Goal: Task Accomplishment & Management: Use online tool/utility

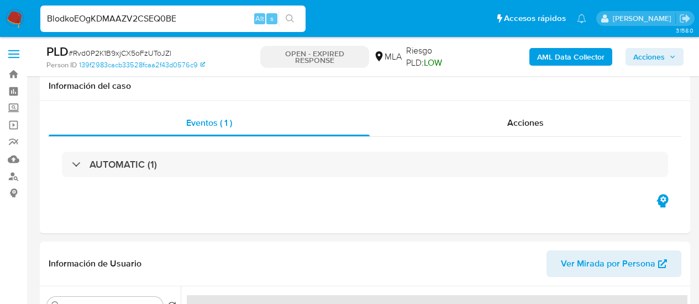
select select "10"
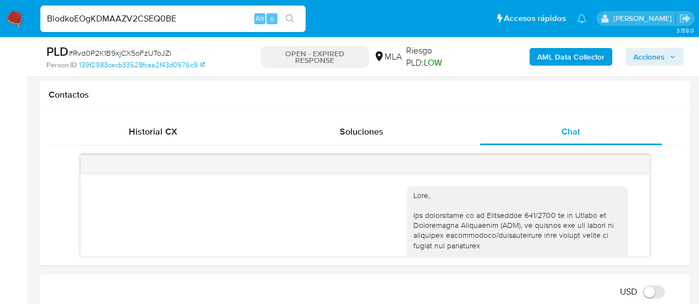
type input "BlodkoEOgKDMAAZV2CSEQ0BE"
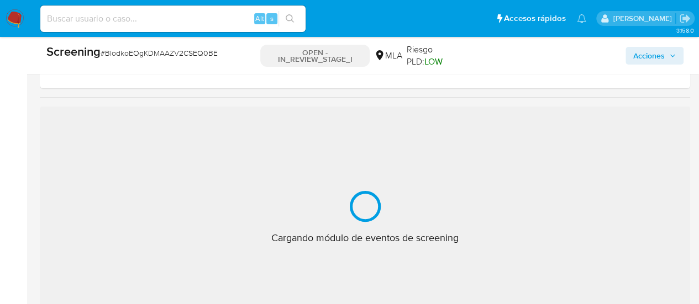
scroll to position [166, 0]
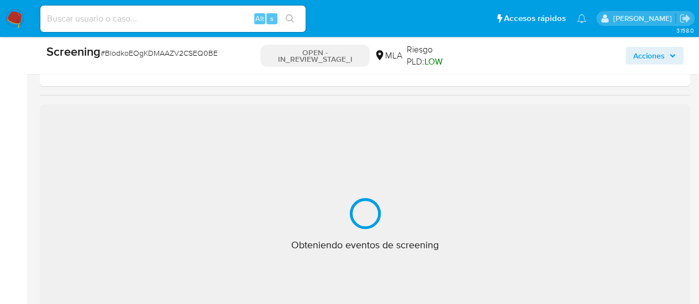
select select "10"
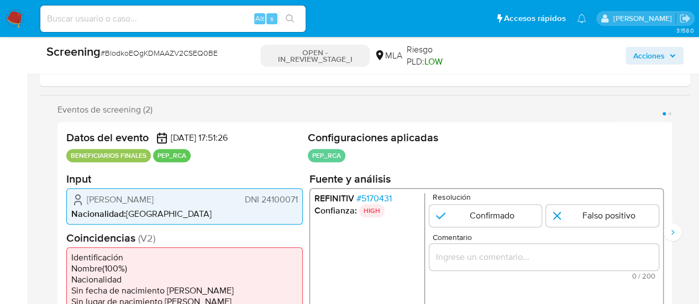
click at [371, 193] on span "# 5170431" at bounding box center [373, 198] width 35 height 11
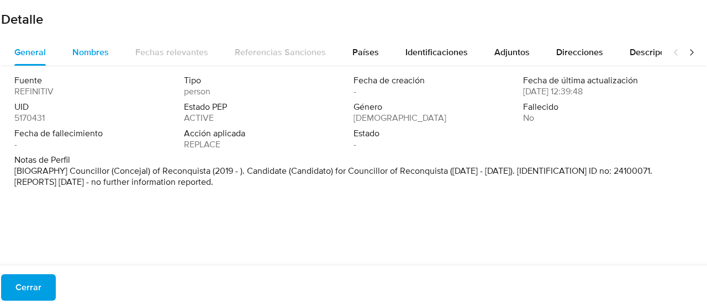
click at [91, 42] on div "Nombres" at bounding box center [90, 52] width 36 height 27
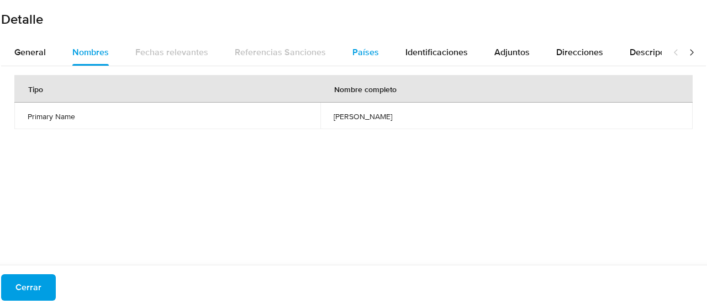
click at [372, 39] on div "Países" at bounding box center [365, 52] width 27 height 27
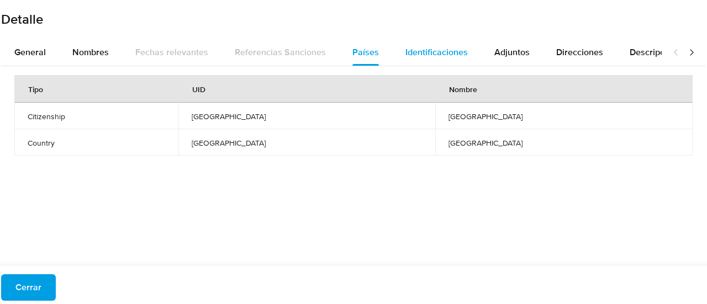
click at [446, 55] on span "Identificaciones" at bounding box center [437, 52] width 62 height 13
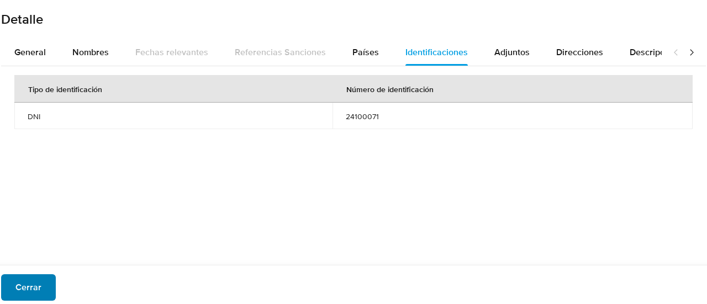
click at [28, 294] on span "Cerrar" at bounding box center [28, 288] width 26 height 24
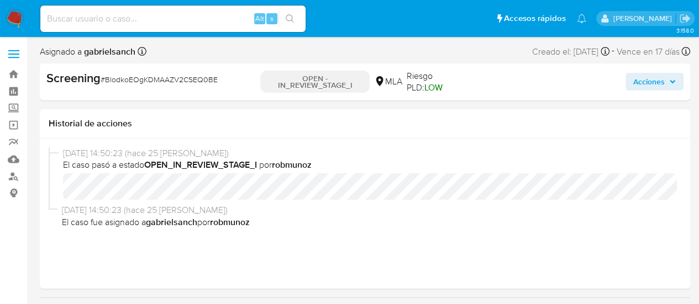
select select "10"
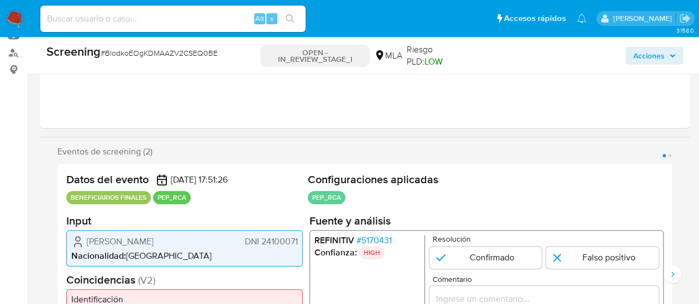
scroll to position [166, 0]
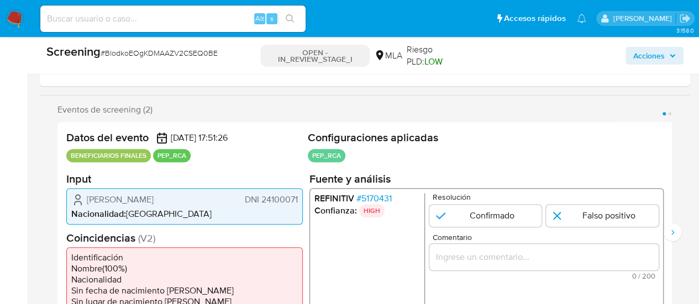
click at [108, 13] on input at bounding box center [172, 19] width 265 height 14
paste input "Rvd0P2K1B9xjCX5oFzUToJZl"
type input "Rvd0P2K1B9xjCX5oFzUToJZl"
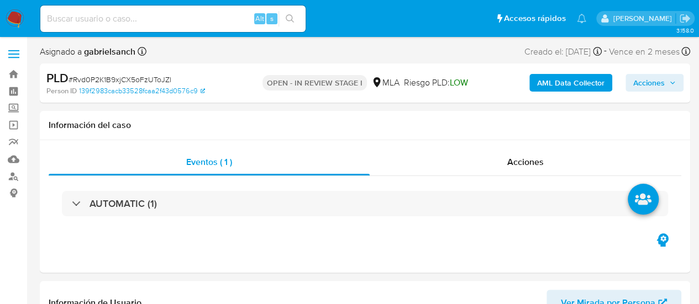
select select "10"
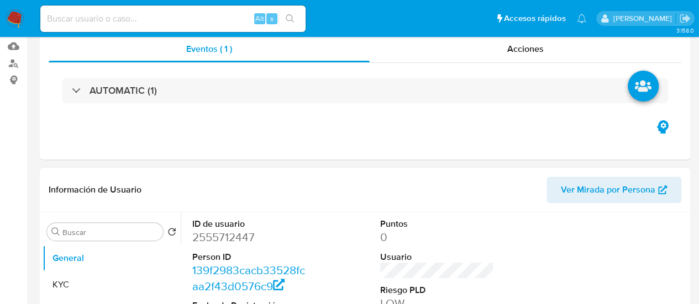
scroll to position [276, 0]
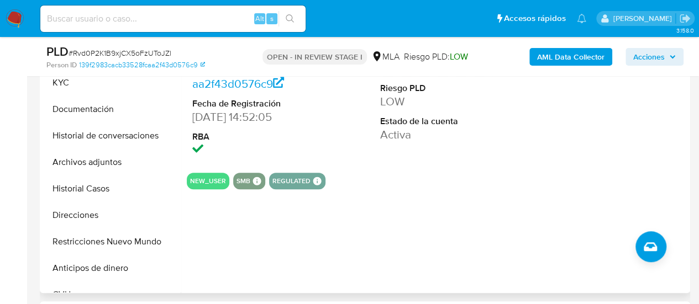
click at [71, 220] on button "Direcciones" at bounding box center [112, 215] width 138 height 27
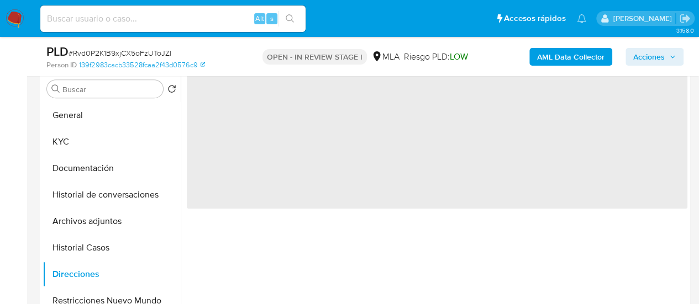
scroll to position [166, 0]
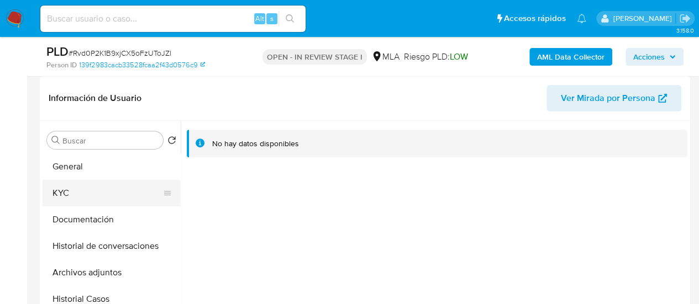
click at [117, 191] on button "KYC" at bounding box center [107, 193] width 129 height 27
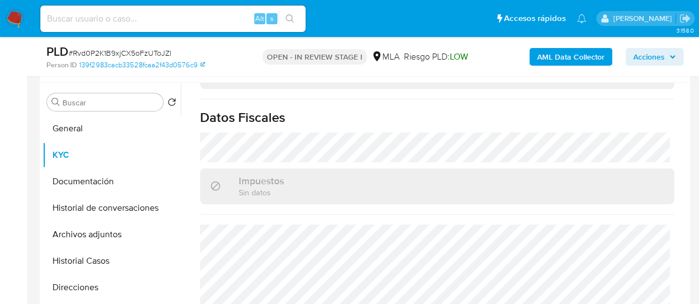
scroll to position [221, 0]
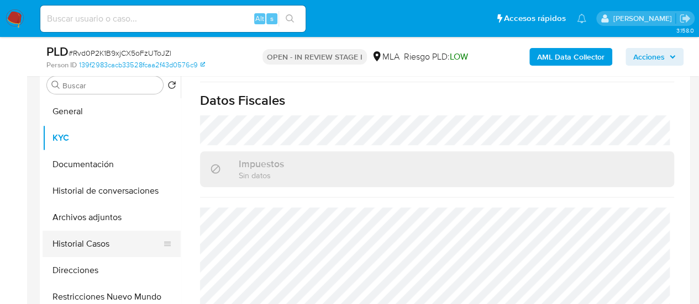
click at [62, 245] on button "Historial Casos" at bounding box center [107, 244] width 129 height 27
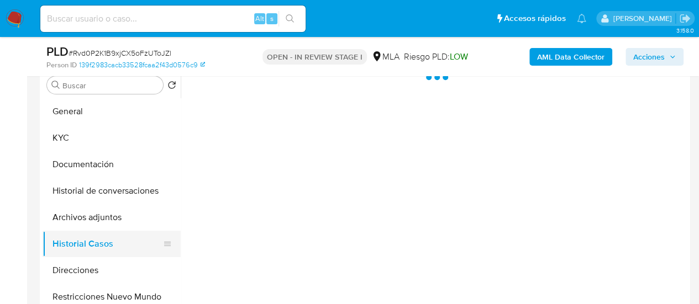
scroll to position [0, 0]
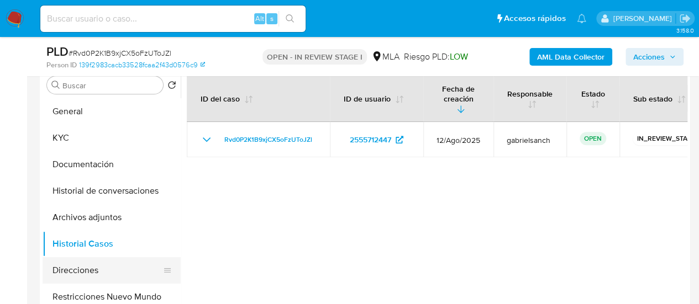
click at [85, 266] on button "Direcciones" at bounding box center [107, 270] width 129 height 27
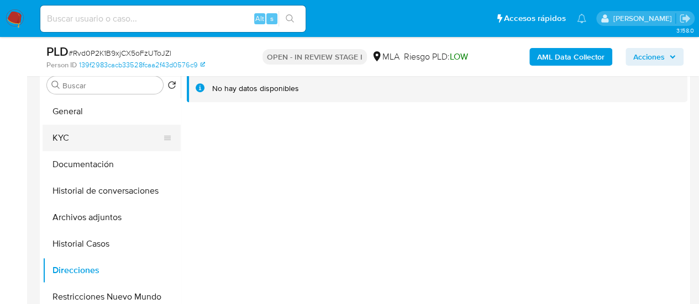
click at [94, 138] on button "KYC" at bounding box center [107, 138] width 129 height 27
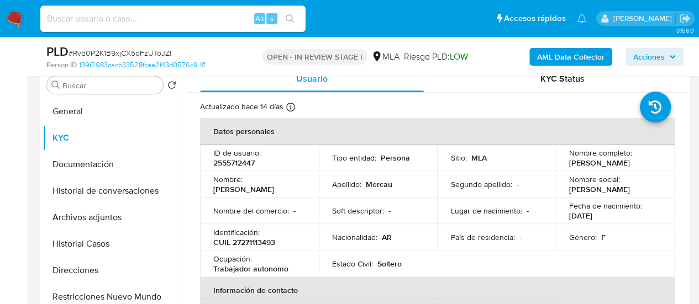
click at [569, 61] on b "AML Data Collector" at bounding box center [570, 57] width 67 height 18
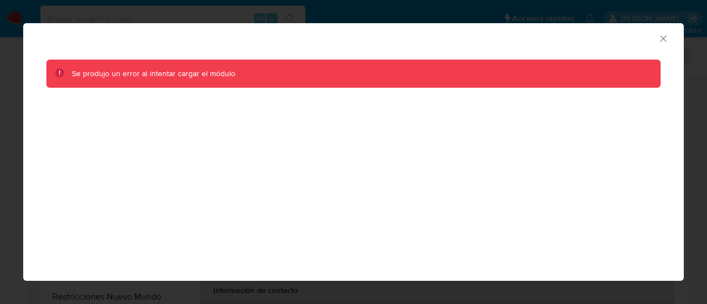
click at [661, 37] on icon "Cerrar ventana" at bounding box center [663, 38] width 6 height 6
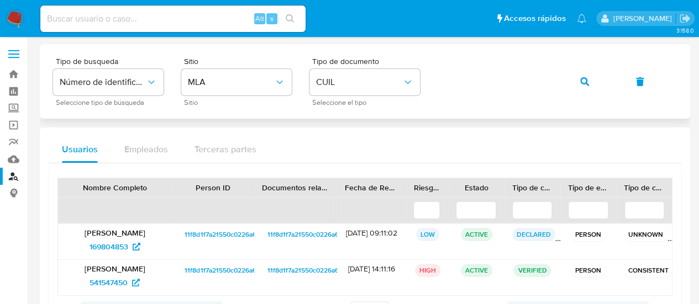
click at [602, 82] on button "button" at bounding box center [585, 82] width 38 height 27
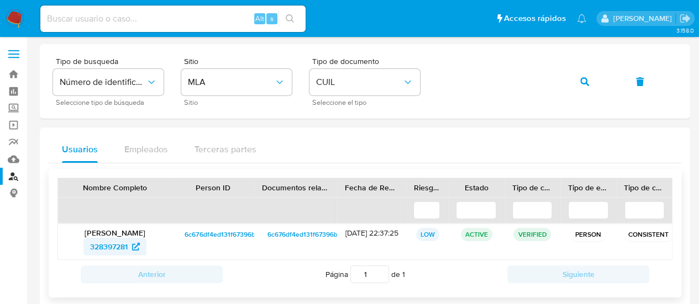
click at [101, 250] on span "328397281" at bounding box center [109, 247] width 38 height 18
click at [588, 75] on span "button" at bounding box center [584, 82] width 9 height 24
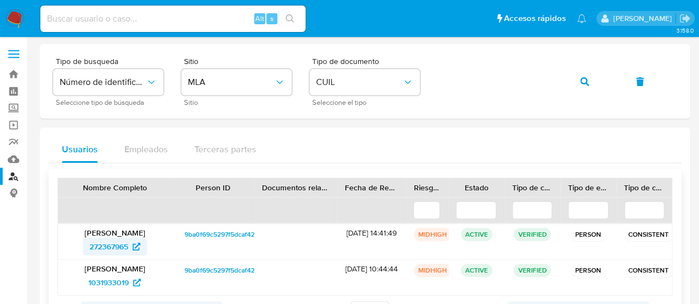
click at [112, 241] on span "272367965" at bounding box center [109, 247] width 39 height 18
click at [565, 85] on div "Tipo de busqueda Número de identificación Seleccione tipo de búsqueda Sitio MLA…" at bounding box center [365, 81] width 624 height 48
click at [583, 85] on icon "button" at bounding box center [584, 81] width 9 height 9
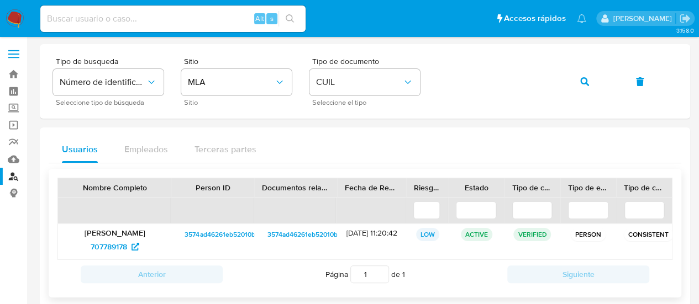
click at [110, 236] on p "Valeria Graciela Tejada" at bounding box center [115, 233] width 98 height 10
click at [112, 238] on span "707789178" at bounding box center [109, 247] width 36 height 18
click at [562, 85] on div "Tipo de busqueda Número de identificación Seleccione tipo de búsqueda Sitio MLA…" at bounding box center [365, 81] width 624 height 48
click at [580, 82] on button "button" at bounding box center [585, 82] width 38 height 27
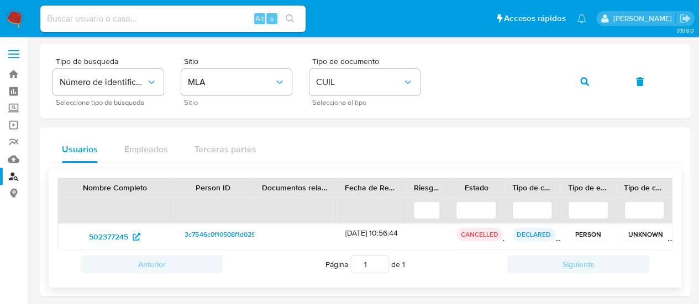
click at [92, 246] on div "502377245" at bounding box center [114, 236] width 113 height 25
click at [97, 229] on span "502377245" at bounding box center [108, 237] width 39 height 18
click at [575, 83] on button "button" at bounding box center [585, 82] width 38 height 27
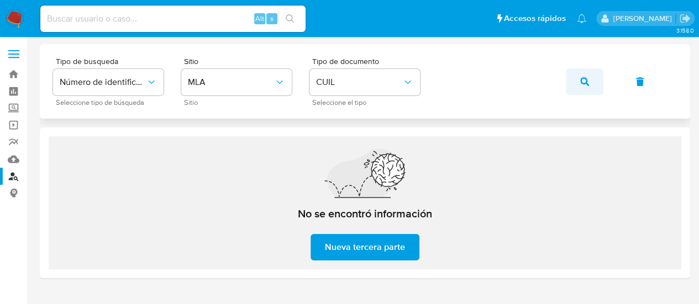
click at [591, 85] on button "button" at bounding box center [585, 82] width 38 height 27
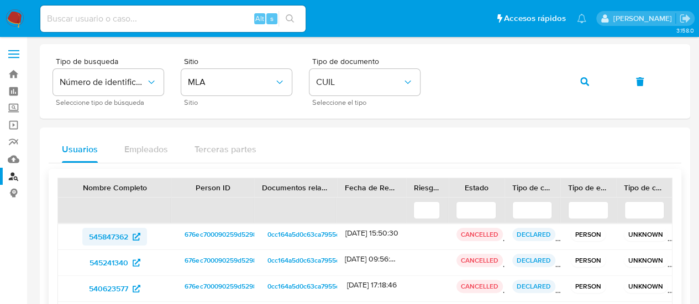
click at [99, 241] on span "545847362" at bounding box center [108, 237] width 39 height 18
click at [575, 81] on button "button" at bounding box center [585, 82] width 38 height 27
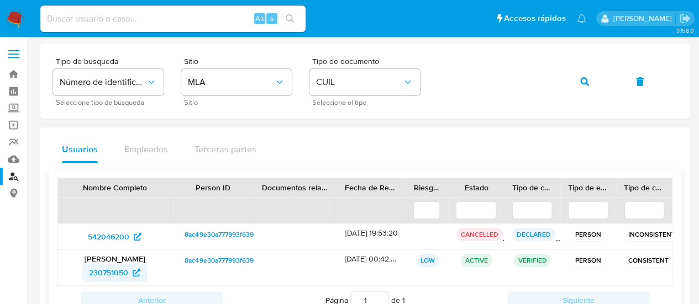
click at [113, 271] on span "230751050" at bounding box center [108, 273] width 39 height 18
click at [583, 83] on icon "button" at bounding box center [584, 81] width 9 height 9
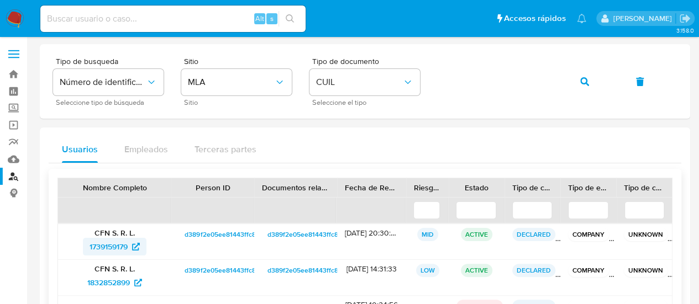
click at [119, 251] on span "1739159179" at bounding box center [109, 247] width 38 height 18
click at [585, 80] on icon "button" at bounding box center [584, 81] width 9 height 9
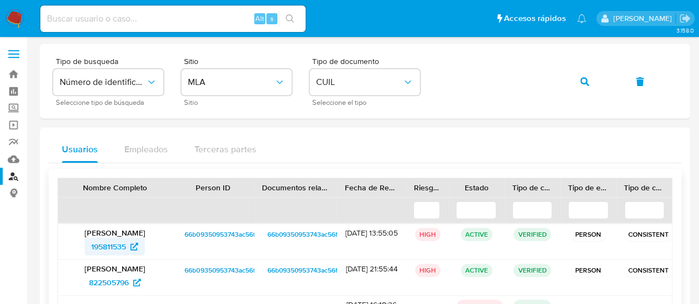
click at [114, 252] on span "195811535" at bounding box center [108, 247] width 35 height 18
click at [576, 84] on button "button" at bounding box center [585, 82] width 38 height 27
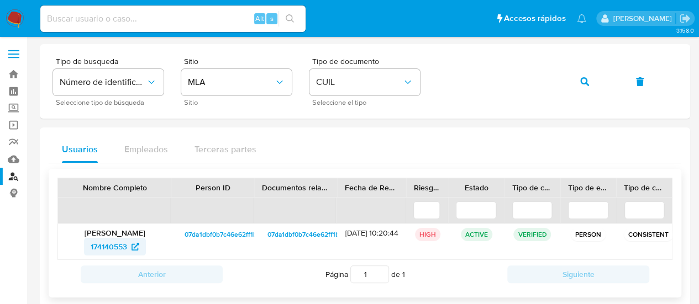
click at [96, 241] on span "174140553" at bounding box center [109, 247] width 36 height 18
click at [572, 79] on button "button" at bounding box center [585, 82] width 38 height 27
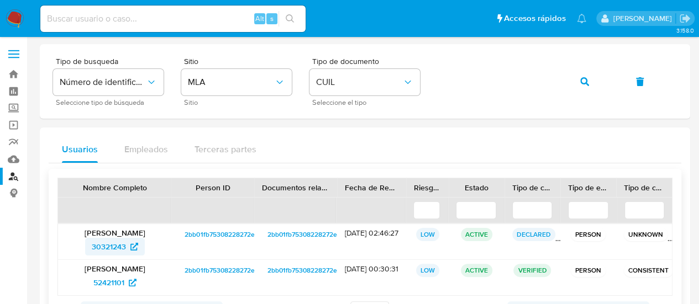
click at [106, 247] on span "30321243" at bounding box center [109, 247] width 34 height 18
click at [580, 73] on span "button" at bounding box center [584, 82] width 9 height 24
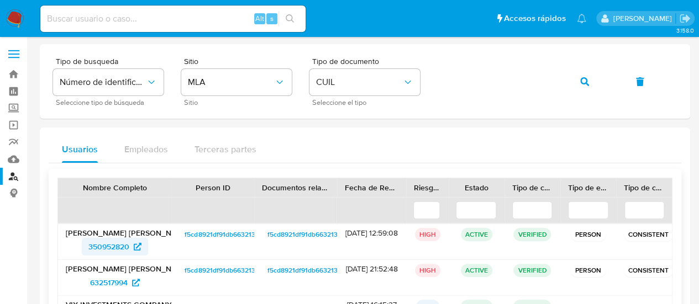
click at [127, 247] on span "350952820" at bounding box center [108, 247] width 41 height 18
click at [572, 78] on button "button" at bounding box center [585, 82] width 38 height 27
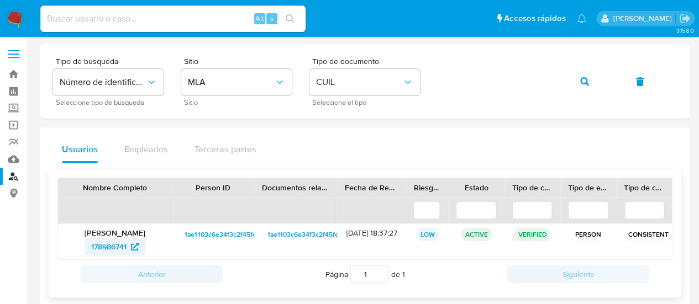
click at [102, 250] on span "178986741" at bounding box center [108, 247] width 35 height 18
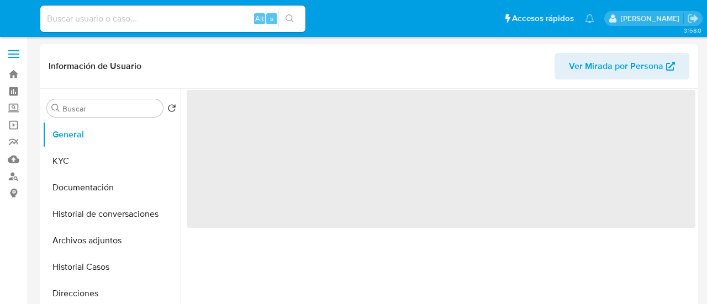
select select "10"
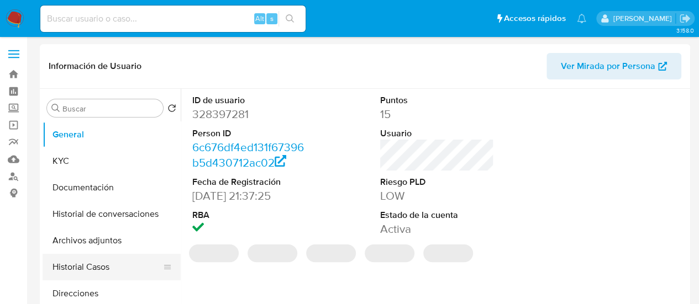
click at [86, 258] on button "Historial Casos" at bounding box center [107, 267] width 129 height 27
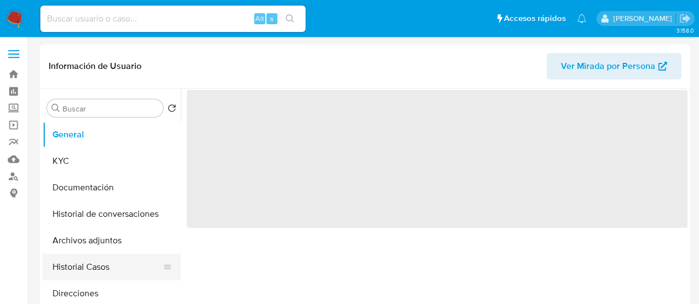
click at [93, 266] on button "Historial Casos" at bounding box center [107, 267] width 129 height 27
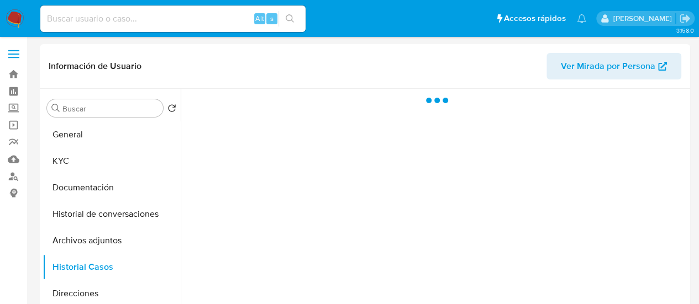
select select "10"
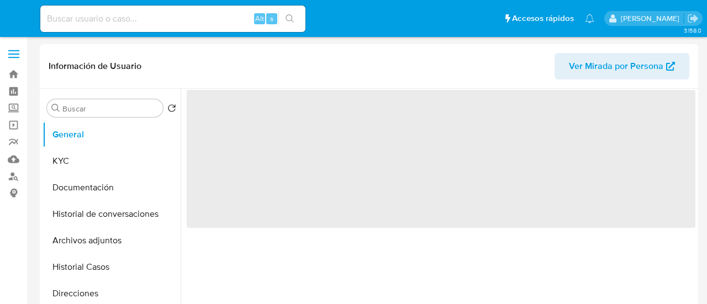
select select "10"
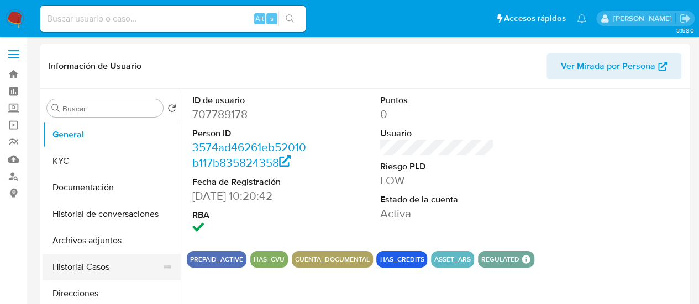
click at [75, 260] on button "Historial Casos" at bounding box center [107, 267] width 129 height 27
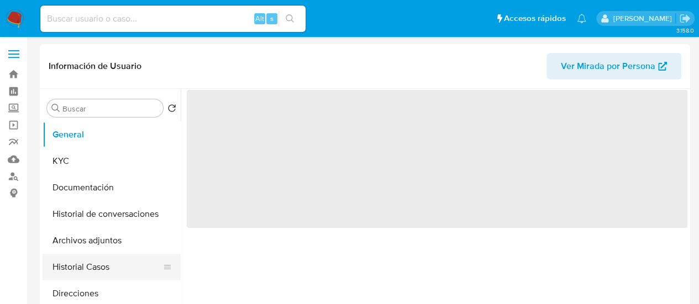
click at [117, 264] on button "Historial Casos" at bounding box center [107, 267] width 129 height 27
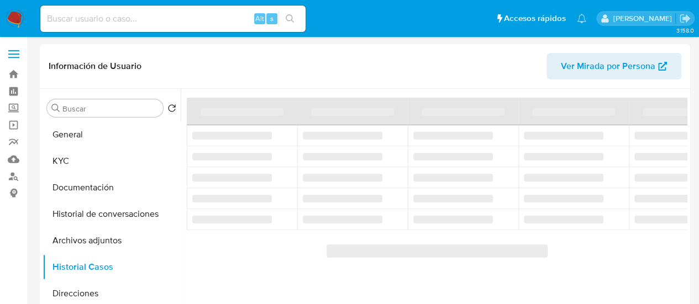
select select "10"
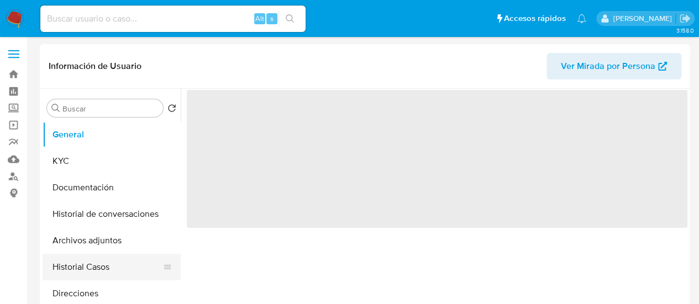
click at [78, 276] on button "Historial Casos" at bounding box center [107, 267] width 129 height 27
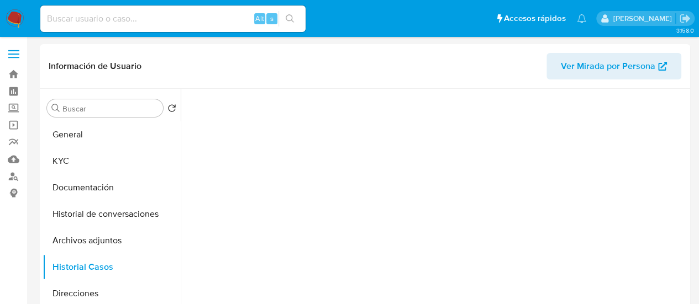
select select "10"
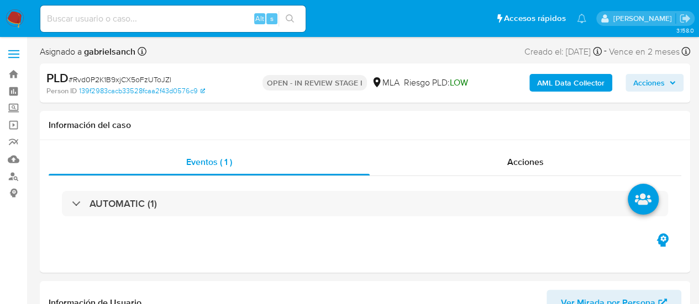
select select "10"
click at [547, 79] on b "AML Data Collector" at bounding box center [570, 83] width 67 height 18
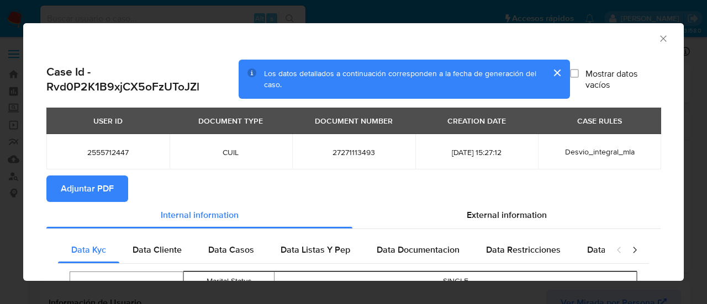
click at [104, 193] on span "Adjuntar PDF" at bounding box center [87, 189] width 53 height 24
click at [658, 36] on icon "Cerrar ventana" at bounding box center [663, 38] width 11 height 11
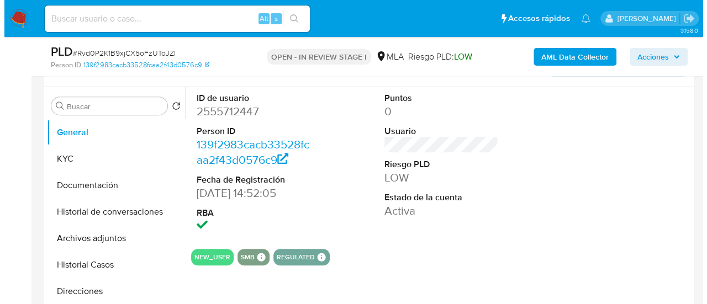
scroll to position [221, 0]
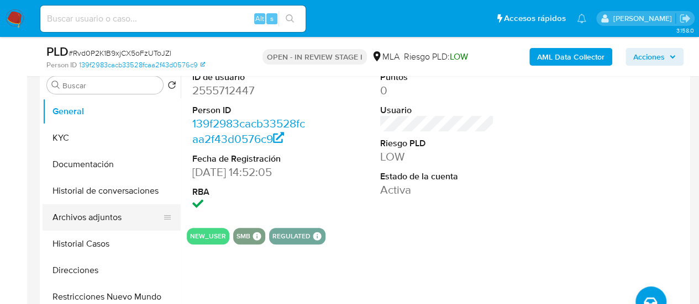
click at [101, 224] on button "Archivos adjuntos" at bounding box center [107, 217] width 129 height 27
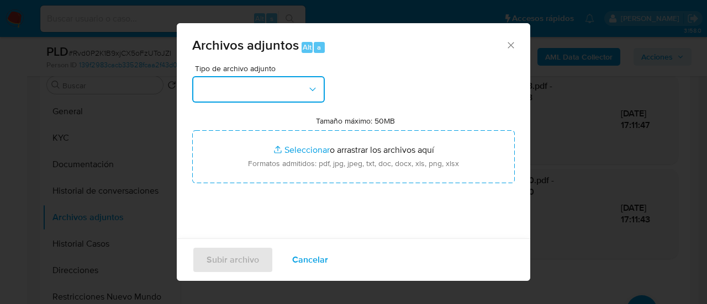
click at [281, 91] on button "button" at bounding box center [258, 89] width 133 height 27
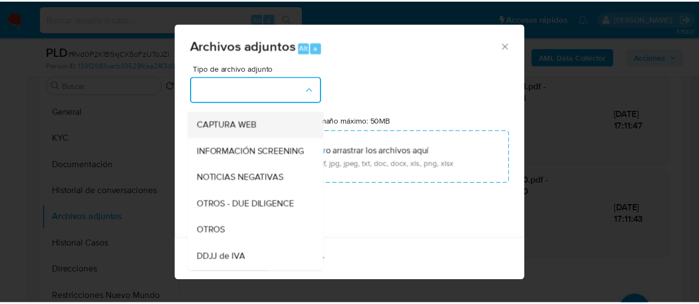
scroll to position [110, 0]
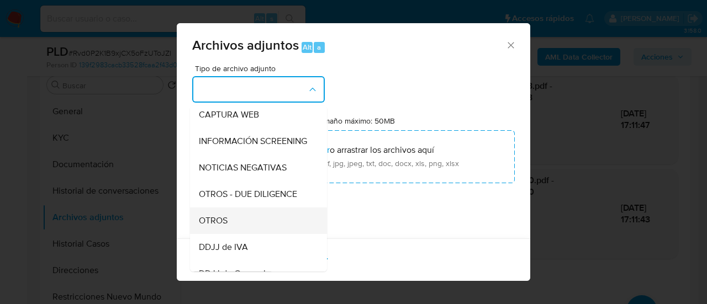
click at [253, 226] on div "OTROS" at bounding box center [255, 221] width 113 height 27
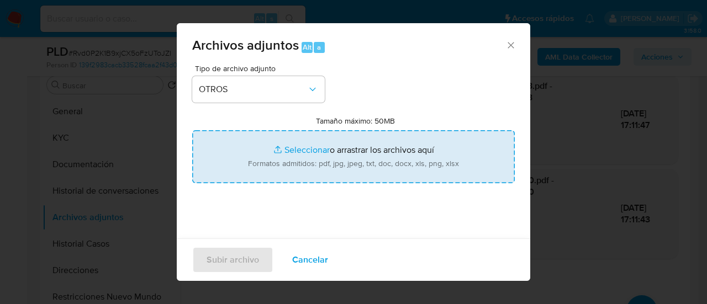
click at [306, 158] on input "Tamaño máximo: 50MB Seleccionar archivos" at bounding box center [353, 156] width 323 height 53
type input "C:\fakepath\Caselog Rvd0P2K1B9xjCX5oFzUToJZl_2025_08_19_22_22_01.docx"
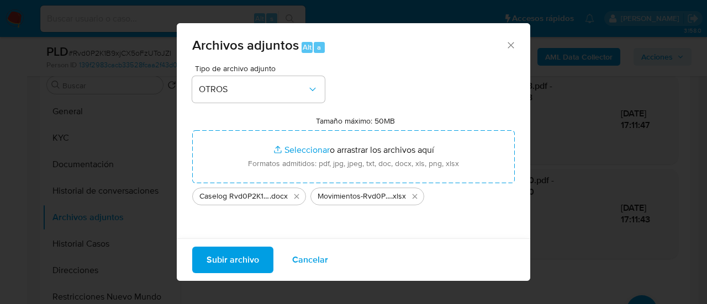
drag, startPoint x: 306, startPoint y: 158, endPoint x: 222, endPoint y: 261, distance: 133.1
click at [222, 261] on span "Subir archivo" at bounding box center [233, 260] width 52 height 24
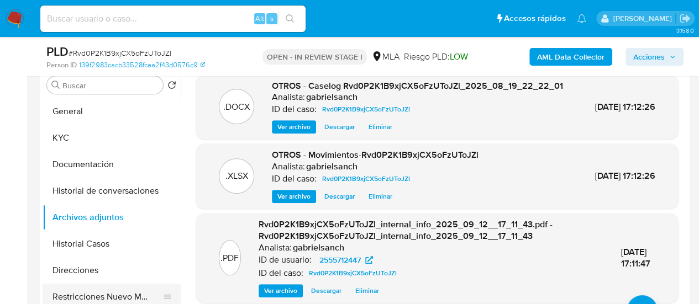
click at [84, 302] on button "Restricciones Nuevo Mundo" at bounding box center [107, 297] width 129 height 27
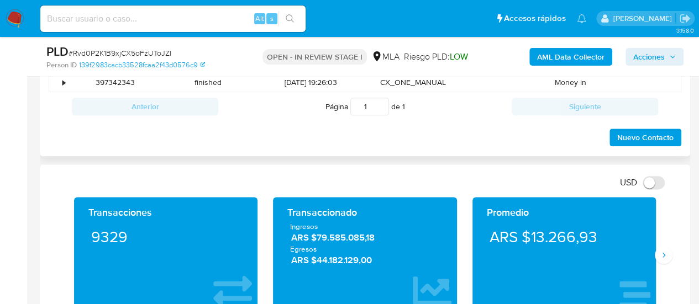
scroll to position [552, 0]
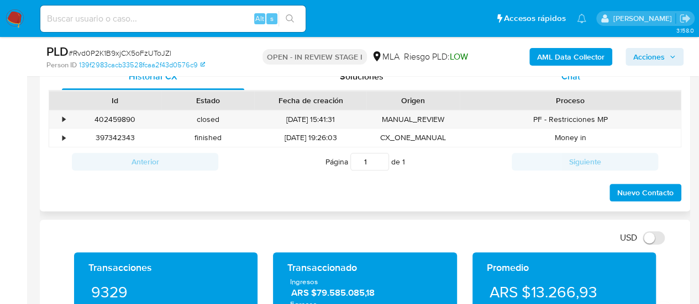
click at [536, 86] on div "Chat" at bounding box center [571, 77] width 182 height 27
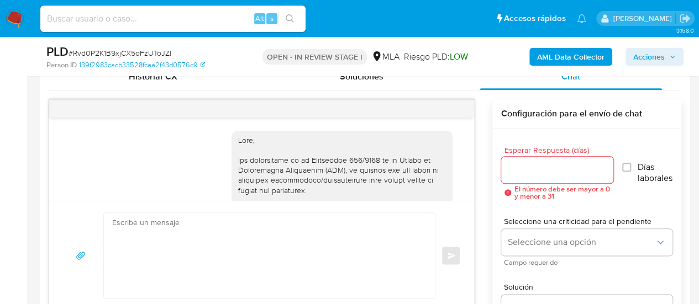
scroll to position [786, 0]
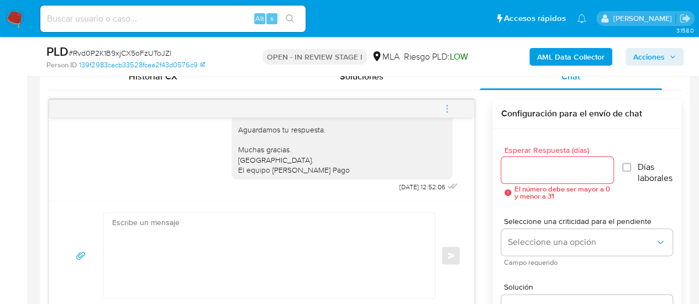
click at [454, 106] on button "menu-action" at bounding box center [447, 109] width 36 height 27
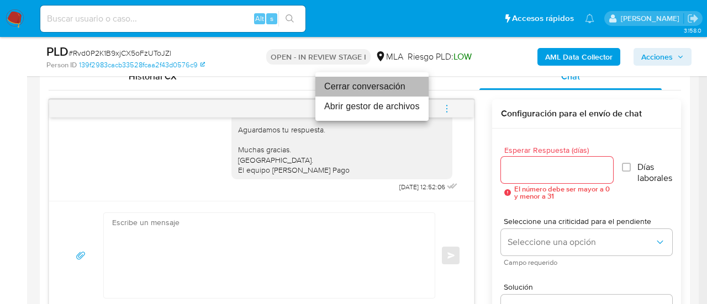
click at [369, 82] on li "Cerrar conversación" at bounding box center [371, 87] width 113 height 20
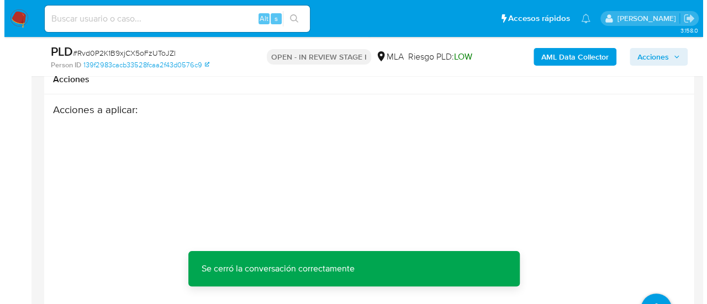
scroll to position [2239, 0]
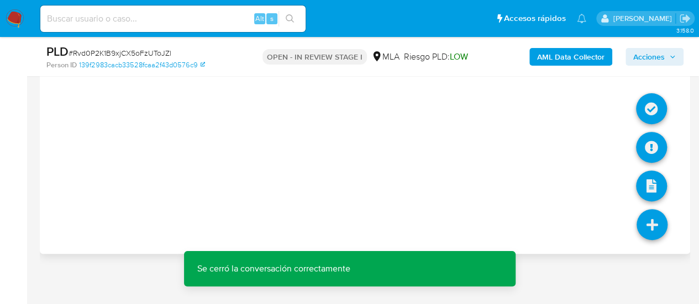
click at [655, 229] on icon at bounding box center [651, 224] width 31 height 31
click at [645, 149] on icon at bounding box center [651, 147] width 31 height 31
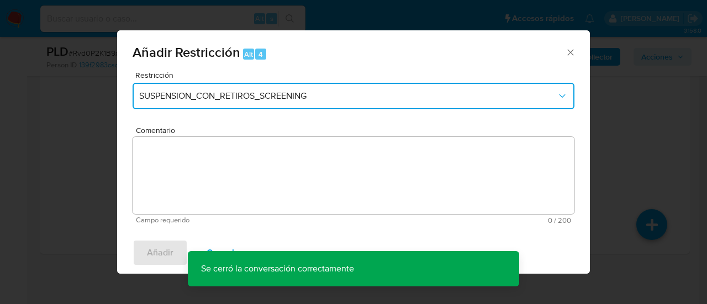
click at [200, 96] on span "SUSPENSION_CON_RETIROS_SCREENING" at bounding box center [348, 96] width 418 height 11
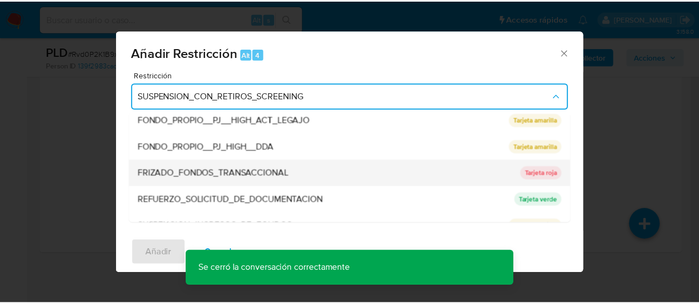
scroll to position [234, 0]
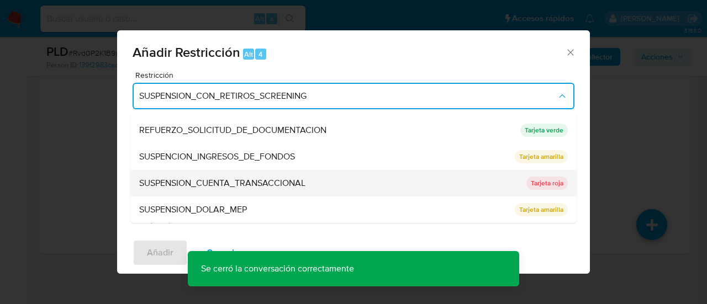
click at [214, 172] on div "SUSPENSION_CUENTA_TRANSACCIONAL" at bounding box center [329, 183] width 381 height 27
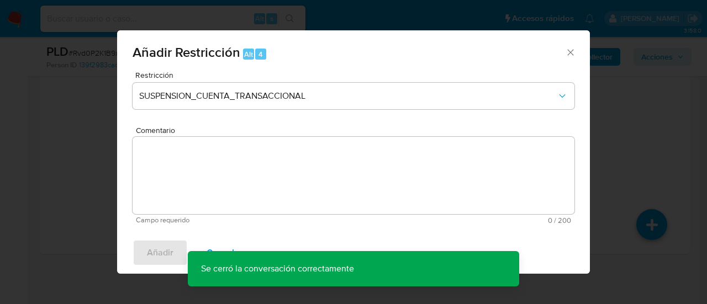
click at [214, 172] on textarea "Comentario" at bounding box center [354, 175] width 442 height 77
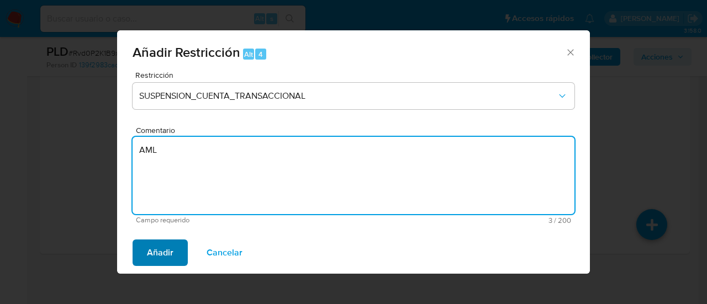
type textarea "AML"
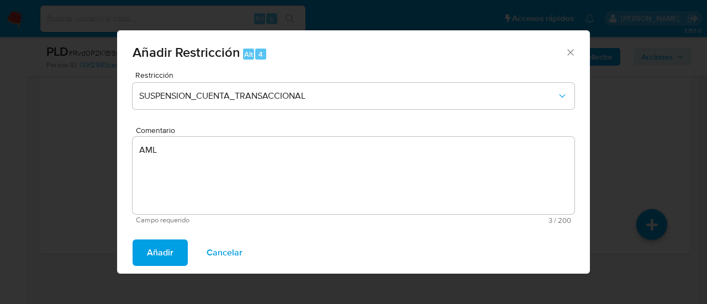
click at [167, 241] on span "Añadir" at bounding box center [160, 253] width 27 height 24
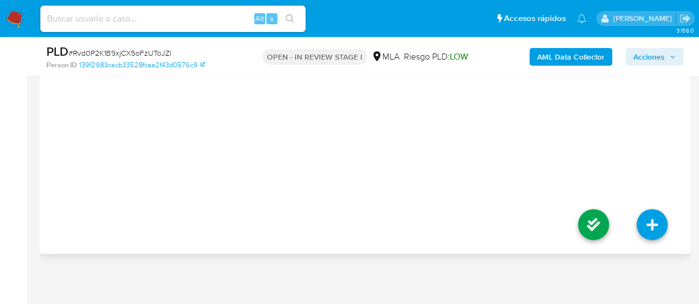
click at [565, 233] on li at bounding box center [593, 227] width 59 height 62
click at [580, 233] on icon at bounding box center [593, 224] width 31 height 31
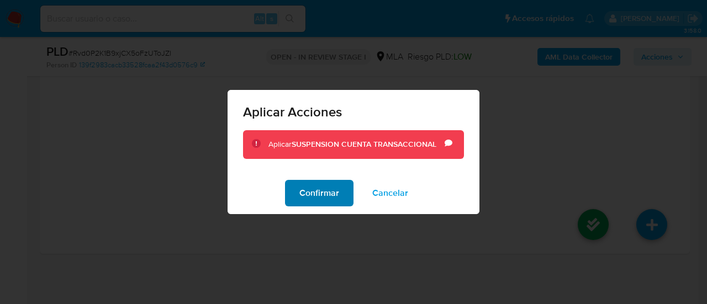
click at [311, 193] on span "Confirmar" at bounding box center [319, 193] width 40 height 24
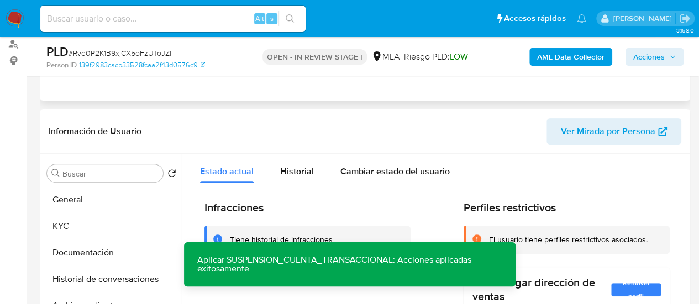
scroll to position [250, 0]
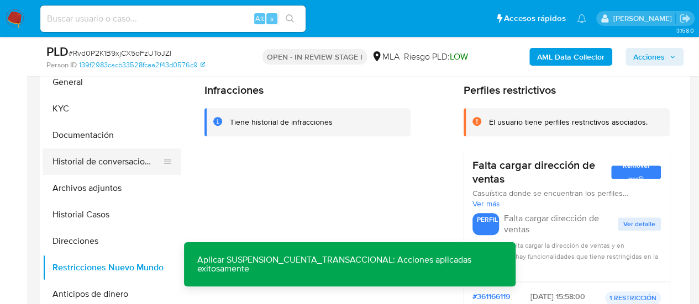
click at [77, 168] on button "Historial de conversaciones" at bounding box center [107, 162] width 129 height 27
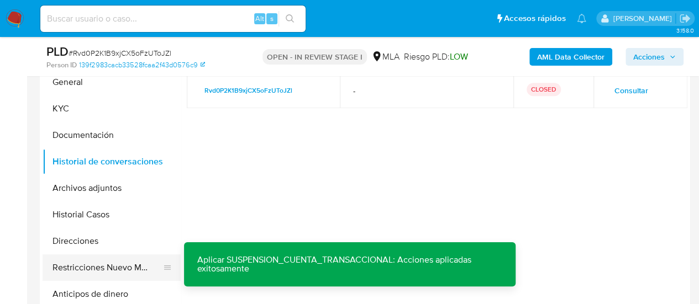
click at [104, 267] on button "Restricciones Nuevo Mundo" at bounding box center [107, 268] width 129 height 27
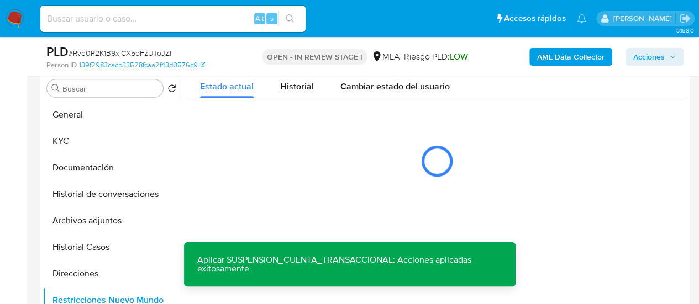
scroll to position [195, 0]
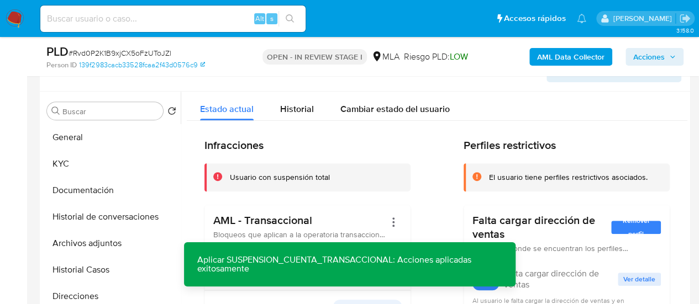
click at [655, 59] on span "Acciones" at bounding box center [648, 57] width 31 height 18
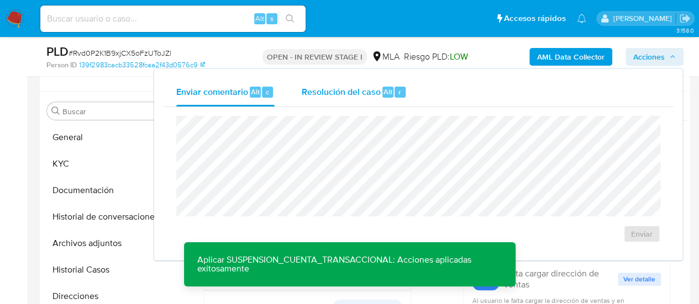
click at [327, 102] on div "Resolución del caso Alt r" at bounding box center [354, 92] width 106 height 29
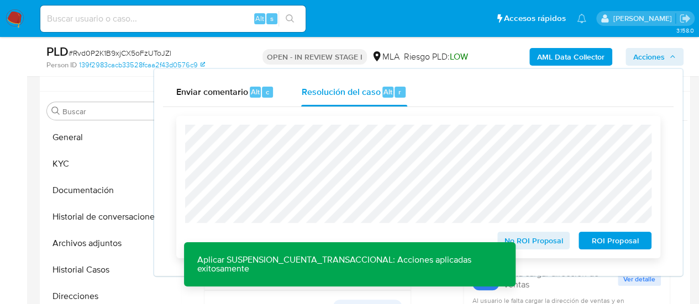
click at [601, 239] on span "ROI Proposal" at bounding box center [614, 240] width 57 height 15
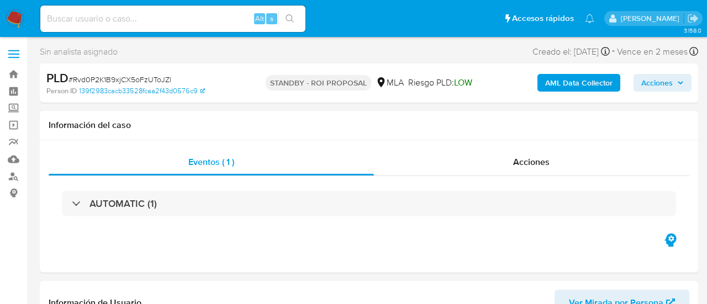
click at [133, 21] on input at bounding box center [172, 19] width 265 height 14
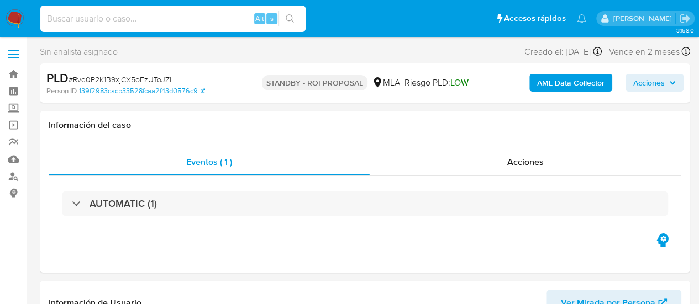
paste input "0J7dEvbyzYMgDmVlyBmh09jf"
type input "0J7dEvbyzYMgDmVlyBmh09jf"
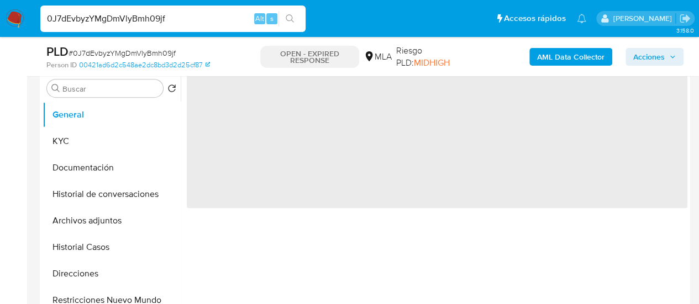
scroll to position [221, 0]
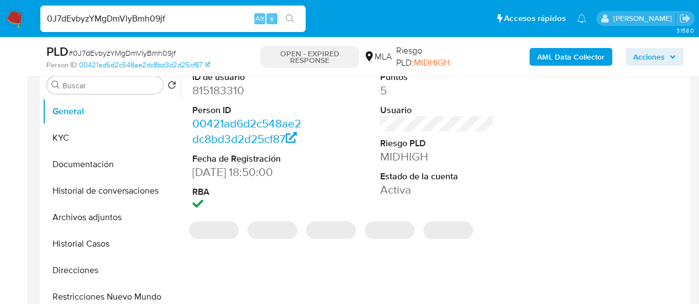
select select "10"
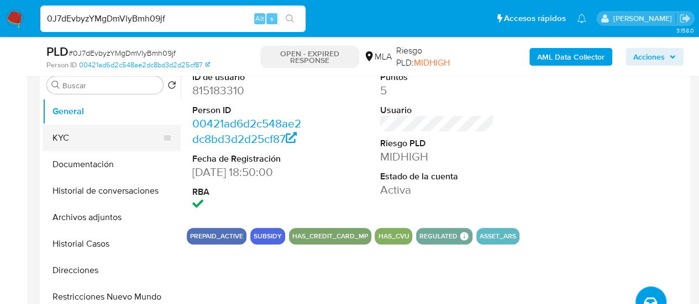
click at [73, 142] on button "KYC" at bounding box center [107, 138] width 129 height 27
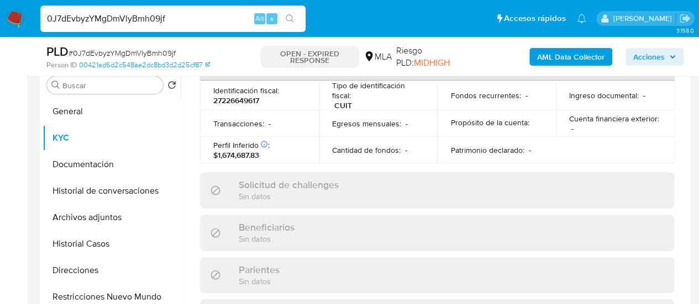
scroll to position [623, 0]
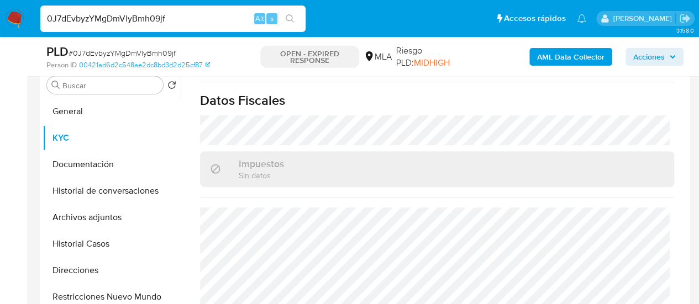
click at [117, 20] on input "0J7dEvbyzYMgDmVlyBmh09jf" at bounding box center [172, 19] width 265 height 14
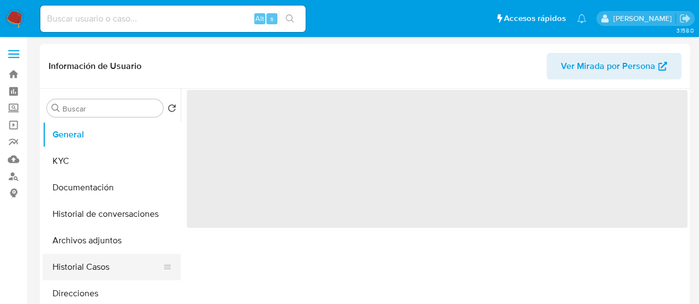
click at [64, 270] on button "Historial Casos" at bounding box center [107, 267] width 129 height 27
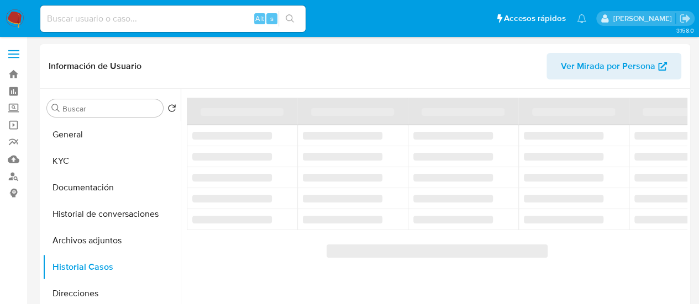
select select "10"
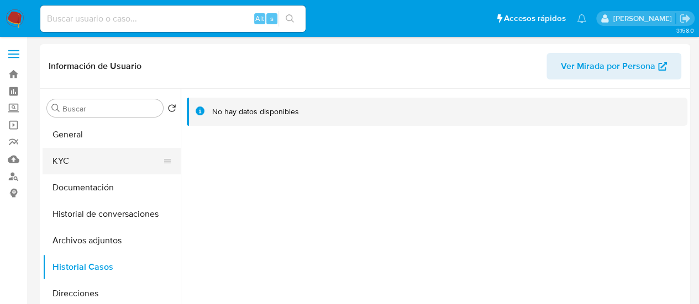
click at [77, 164] on button "KYC" at bounding box center [107, 161] width 129 height 27
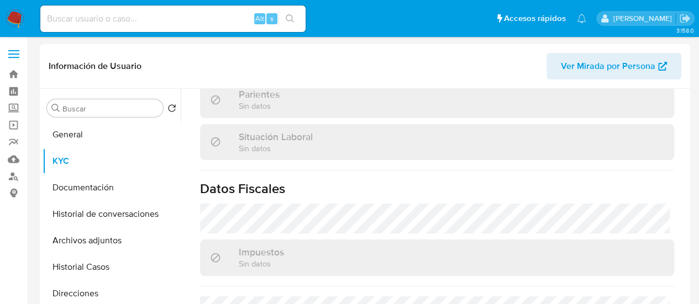
scroll to position [623, 0]
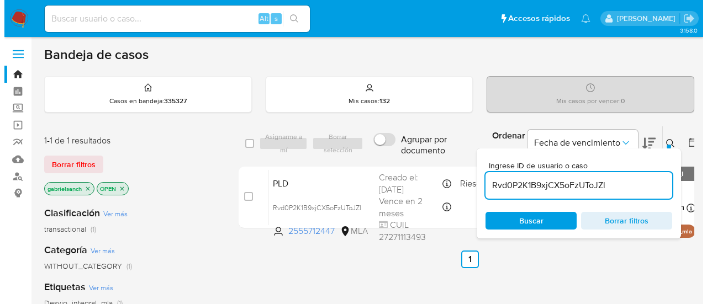
scroll to position [55, 0]
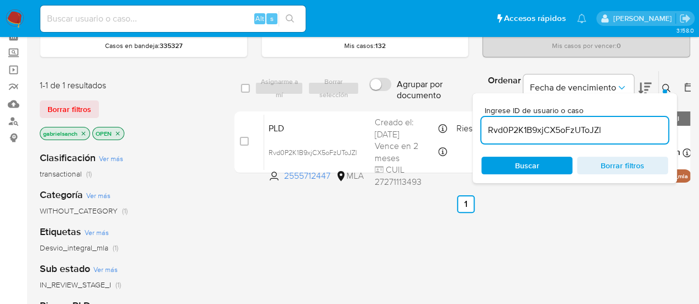
click at [537, 129] on input "Rvd0P2K1B9xjCX5oFzUToJZl" at bounding box center [574, 130] width 187 height 14
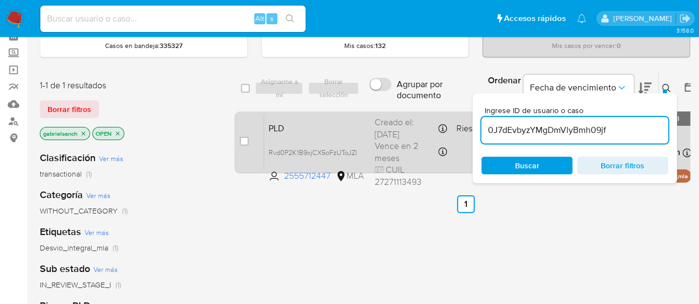
type input "0J7dEvbyzYMgDmVlyBmh09jf"
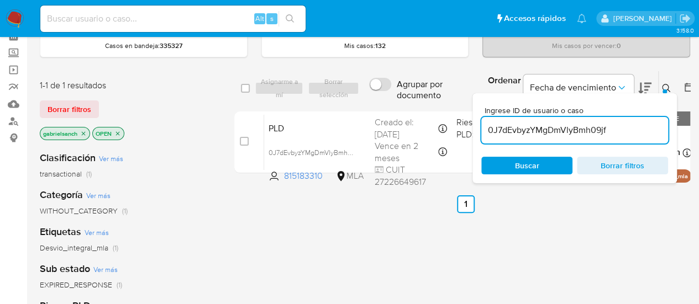
click at [242, 143] on input "checkbox" at bounding box center [244, 141] width 9 height 9
checkbox input "true"
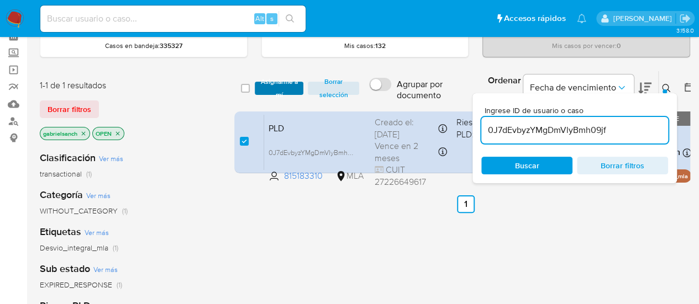
click at [266, 83] on span "Asignarme a mí" at bounding box center [279, 88] width 38 height 11
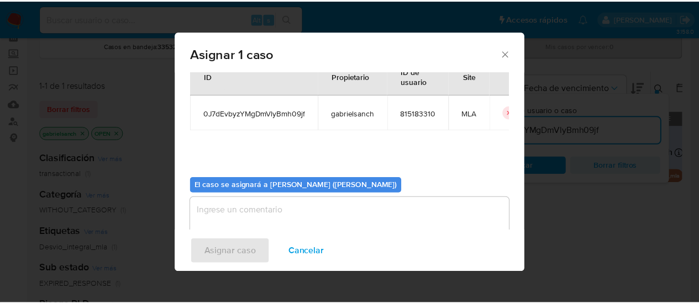
scroll to position [56, 0]
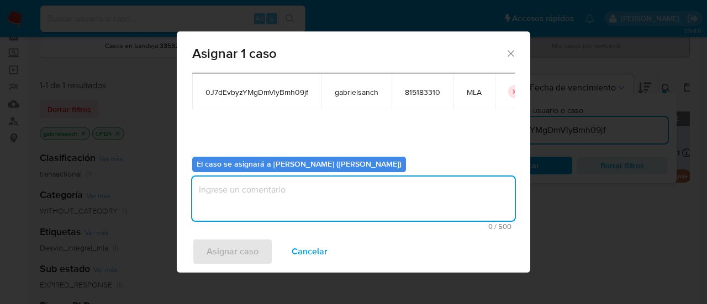
click at [287, 194] on textarea "assign-modal" at bounding box center [353, 199] width 323 height 44
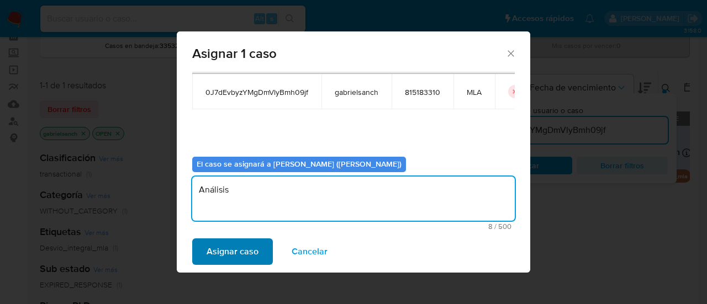
type textarea "Análisis"
click at [251, 247] on span "Asignar caso" at bounding box center [233, 252] width 52 height 24
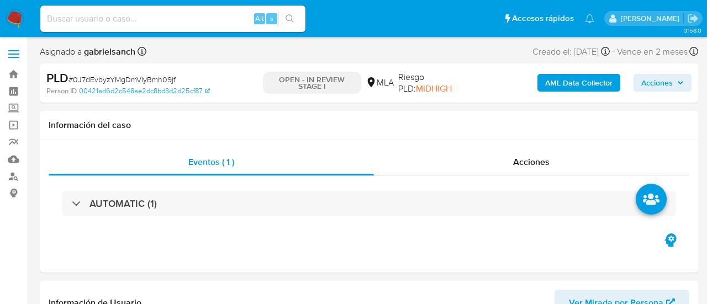
select select "10"
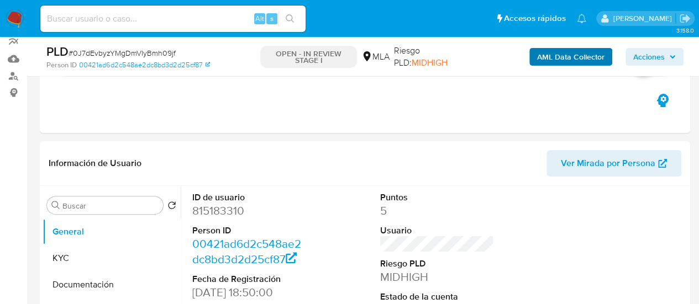
scroll to position [110, 0]
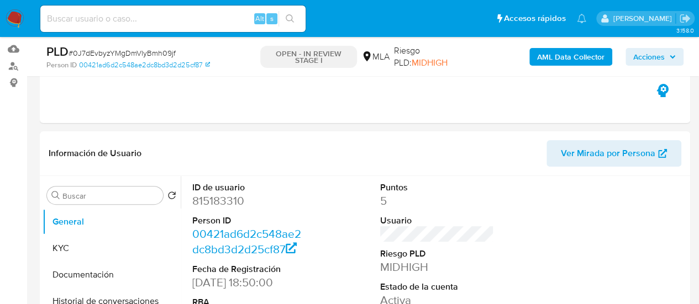
click at [578, 55] on b "AML Data Collector" at bounding box center [570, 57] width 67 height 18
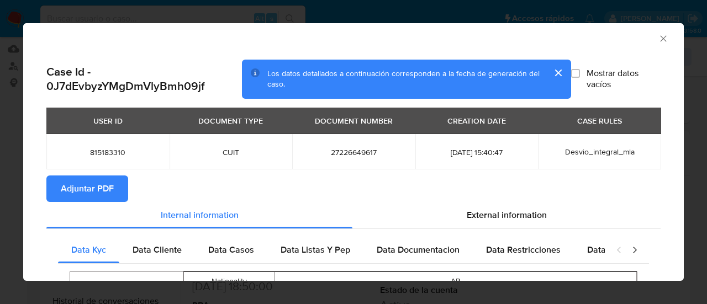
click at [92, 189] on span "Adjuntar PDF" at bounding box center [87, 189] width 53 height 24
click at [658, 40] on icon "Cerrar ventana" at bounding box center [663, 38] width 11 height 11
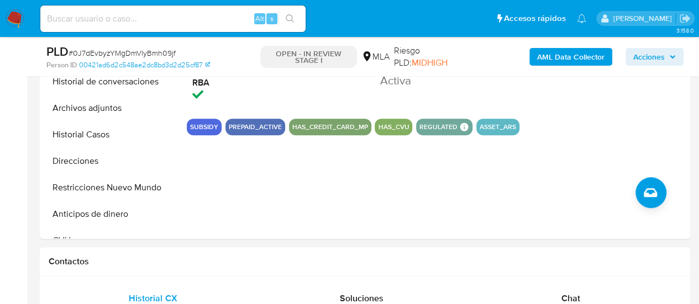
scroll to position [331, 0]
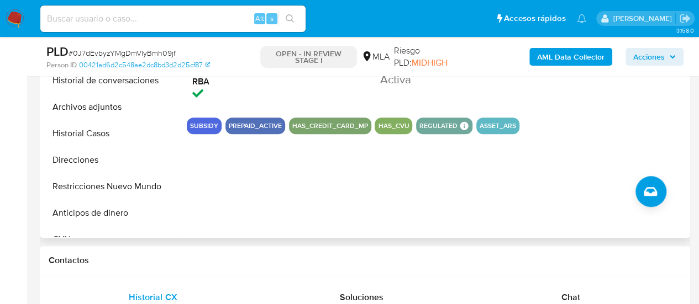
click at [96, 106] on button "Archivos adjuntos" at bounding box center [112, 107] width 138 height 27
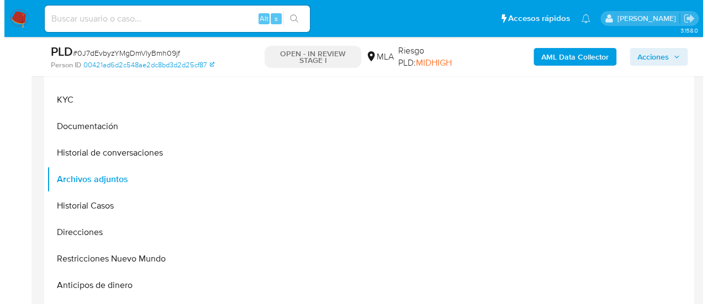
scroll to position [276, 0]
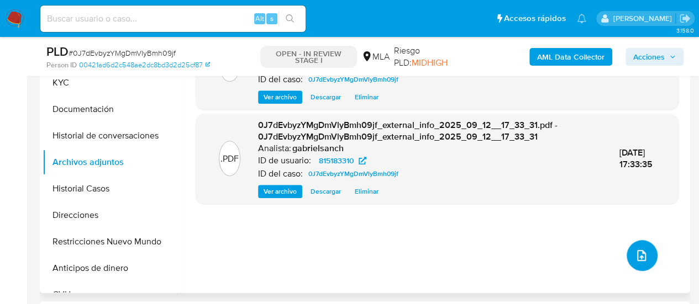
click at [641, 255] on icon "upload-file" at bounding box center [641, 255] width 13 height 13
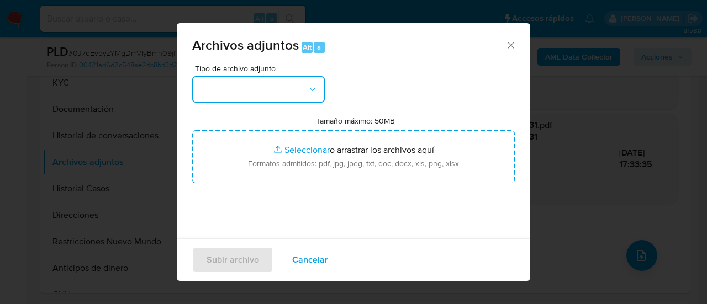
click at [246, 93] on button "button" at bounding box center [258, 89] width 133 height 27
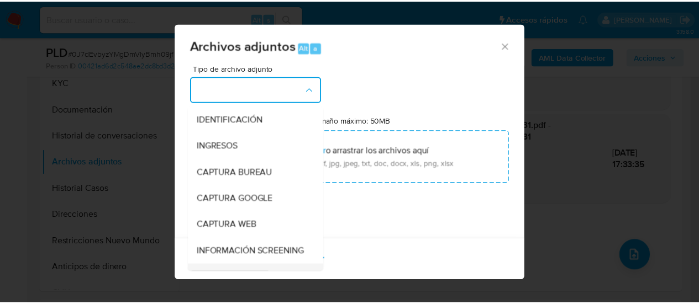
scroll to position [110, 0]
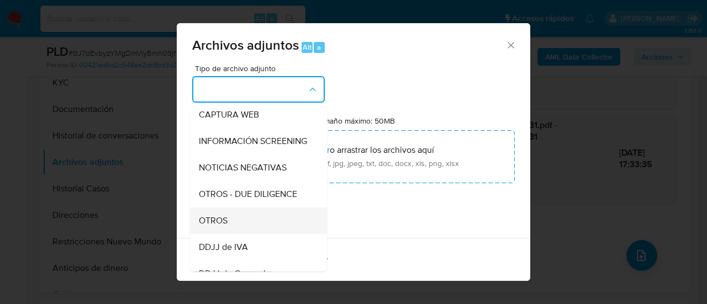
click at [235, 230] on div "OTROS" at bounding box center [255, 221] width 113 height 27
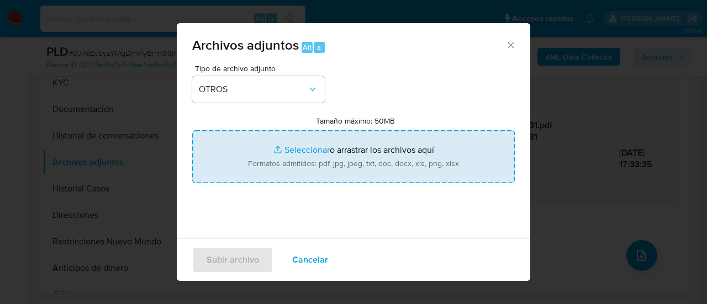
click at [327, 149] on input "Tamaño máximo: 50MB Seleccionar archivos" at bounding box center [353, 156] width 323 height 53
type input "C:\fakepath\Caselog 0J7dEvbyzYMgDmVlyBmh09jf_2025_08_18_21_51_06.docx"
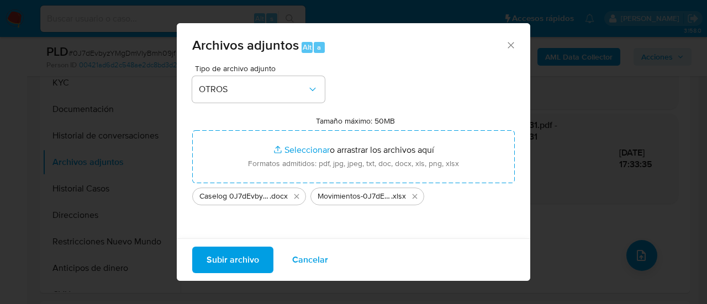
click at [213, 265] on span "Subir archivo" at bounding box center [233, 260] width 52 height 24
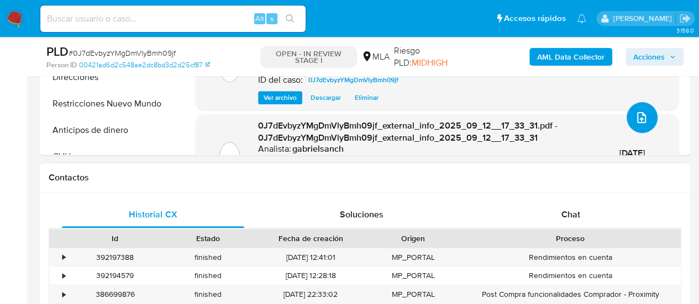
scroll to position [552, 0]
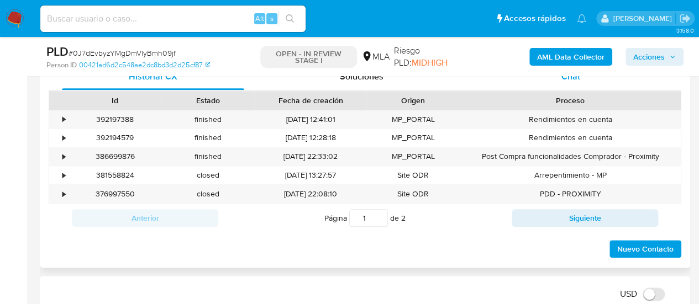
click at [546, 87] on div "Chat" at bounding box center [571, 77] width 182 height 27
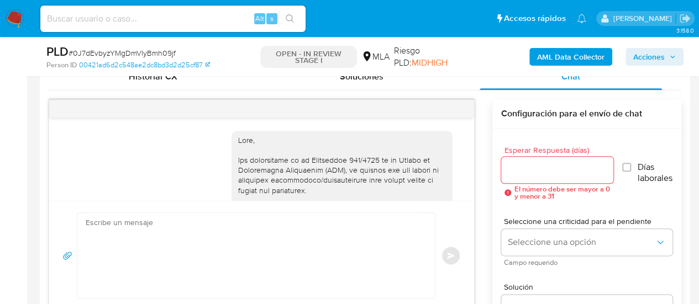
scroll to position [786, 0]
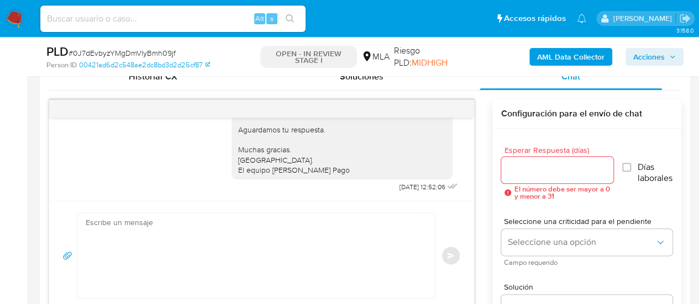
click at [443, 109] on div at bounding box center [261, 109] width 425 height 18
click at [457, 108] on icon "menu-action" at bounding box center [460, 109] width 10 height 10
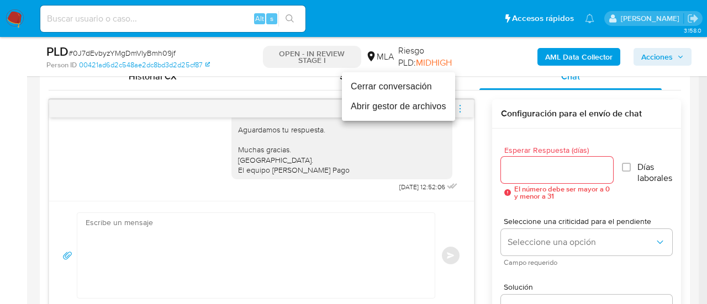
click at [402, 87] on li "Cerrar conversación" at bounding box center [398, 87] width 113 height 20
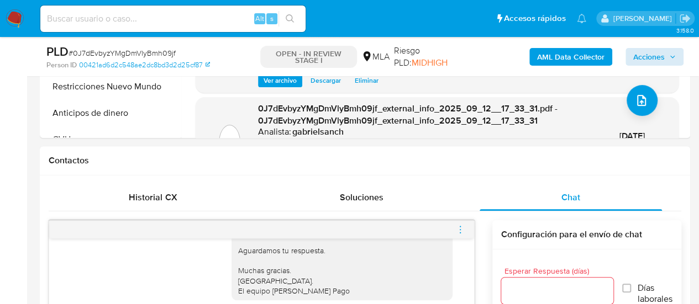
scroll to position [331, 0]
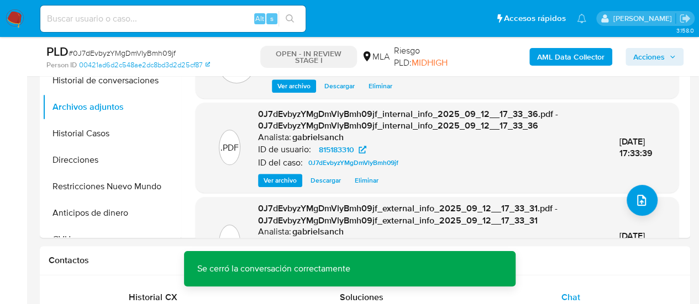
click at [646, 57] on span "Acciones" at bounding box center [648, 57] width 31 height 18
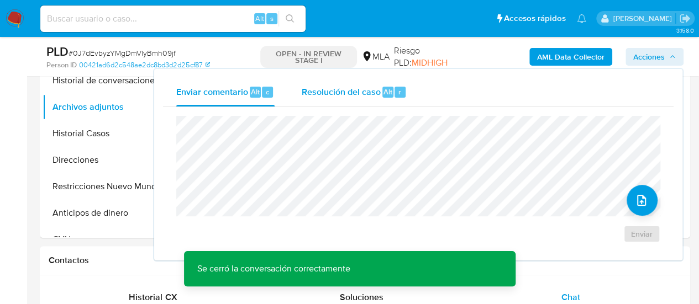
click at [329, 86] on span "Resolución del caso" at bounding box center [340, 91] width 79 height 13
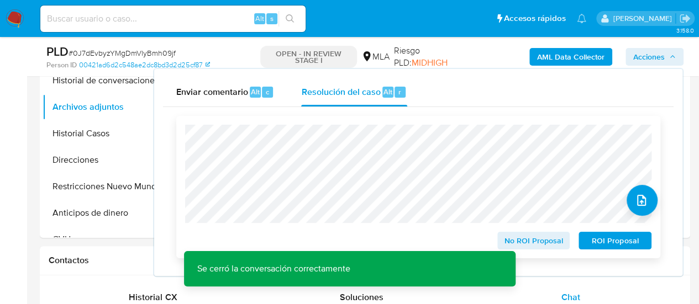
click at [557, 242] on span "No ROI Proposal" at bounding box center [533, 240] width 57 height 15
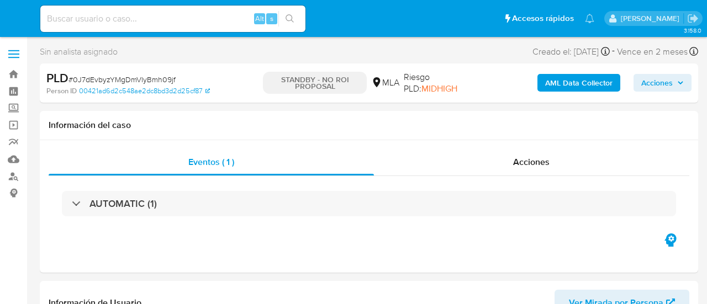
select select "10"
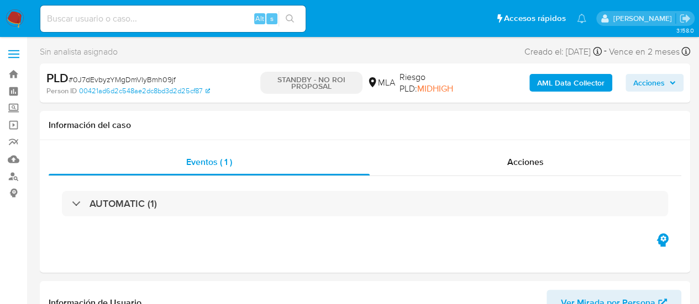
click at [154, 20] on input at bounding box center [172, 19] width 265 height 14
paste input "u9lydatFnho6pPQjXl3XYpzO"
type input "u9lydatFnho6pPQjXl3XYpzO"
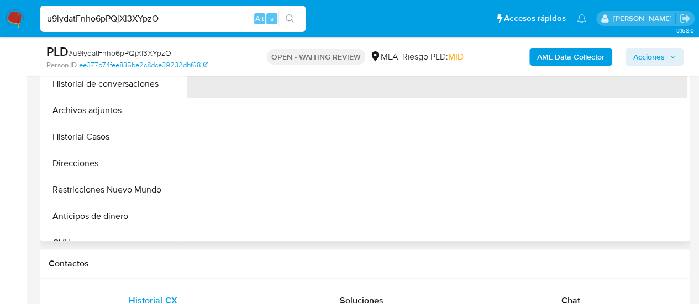
scroll to position [387, 0]
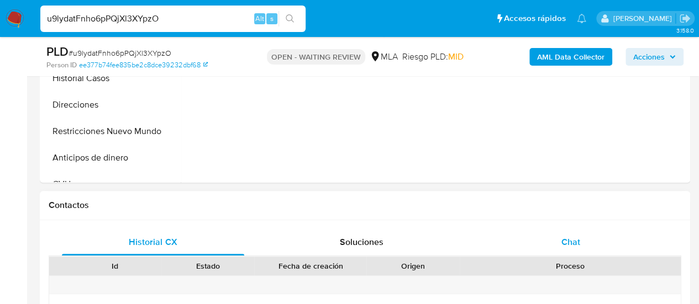
click at [577, 236] on span "Chat" at bounding box center [570, 242] width 19 height 13
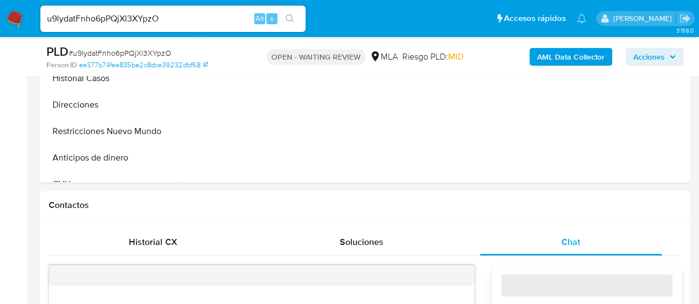
select select "10"
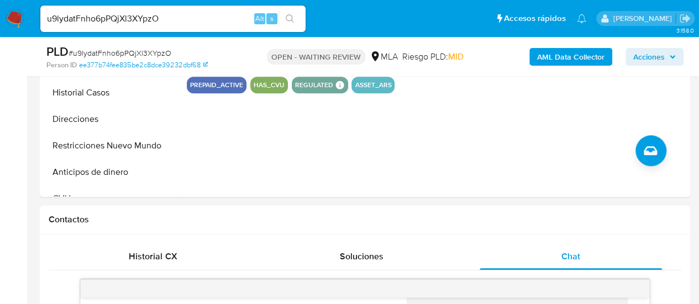
scroll to position [276, 0]
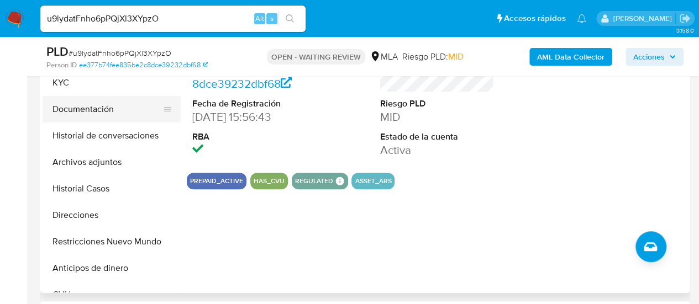
click at [113, 113] on button "Documentación" at bounding box center [107, 109] width 129 height 27
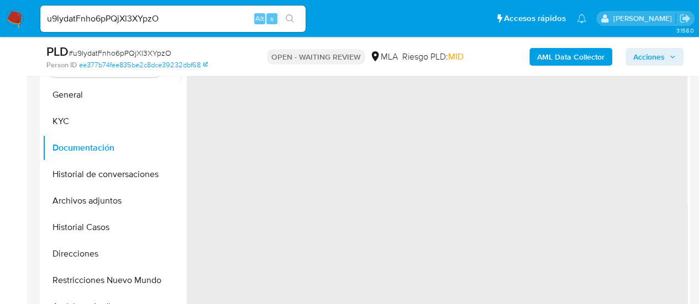
scroll to position [221, 0]
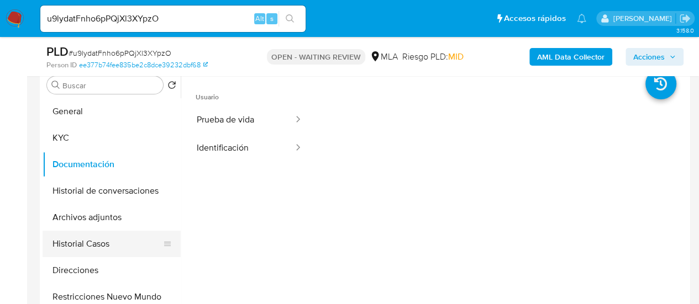
click at [105, 237] on button "Historial Casos" at bounding box center [107, 244] width 129 height 27
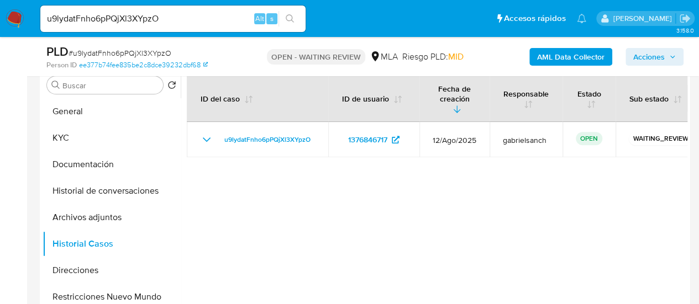
click at [17, 27] on img at bounding box center [15, 18] width 19 height 19
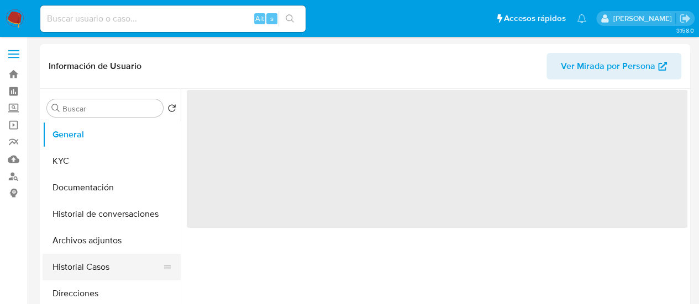
click at [75, 269] on button "Historial Casos" at bounding box center [107, 267] width 129 height 27
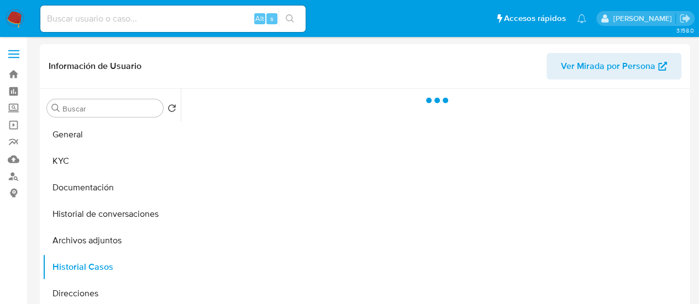
select select "10"
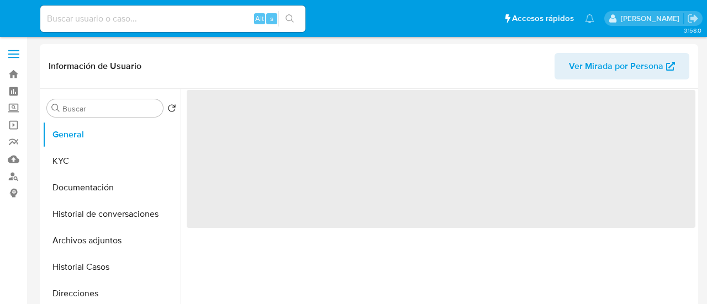
select select "10"
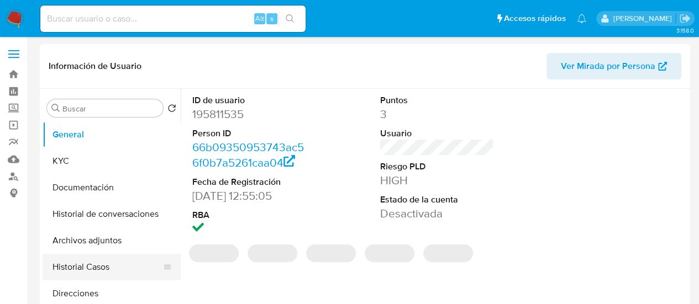
click at [107, 267] on button "Historial Casos" at bounding box center [107, 267] width 129 height 27
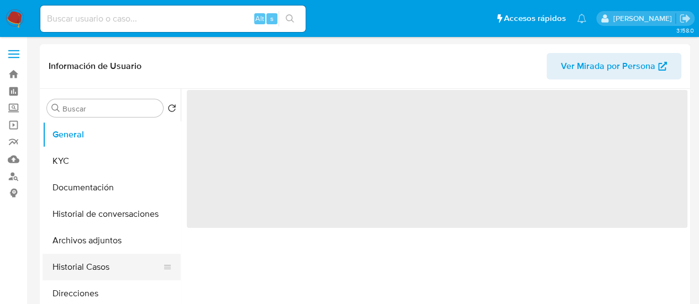
click at [98, 267] on button "Historial Casos" at bounding box center [107, 267] width 129 height 27
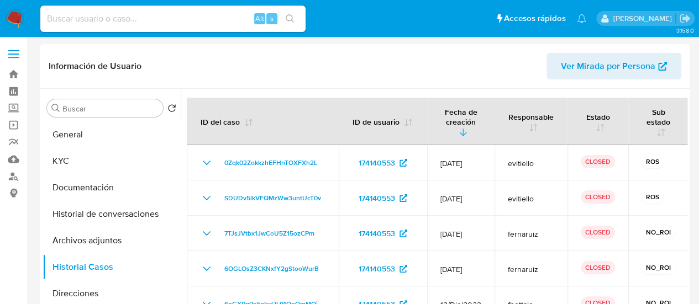
select select "10"
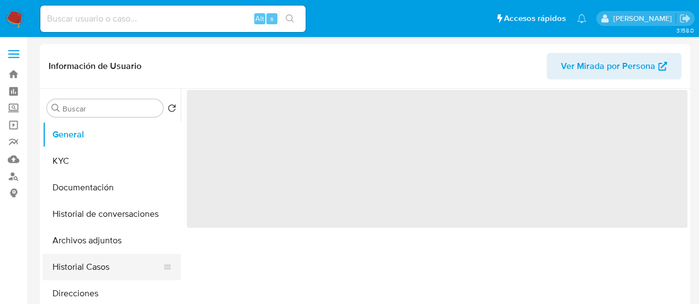
click at [88, 273] on button "Historial Casos" at bounding box center [107, 267] width 129 height 27
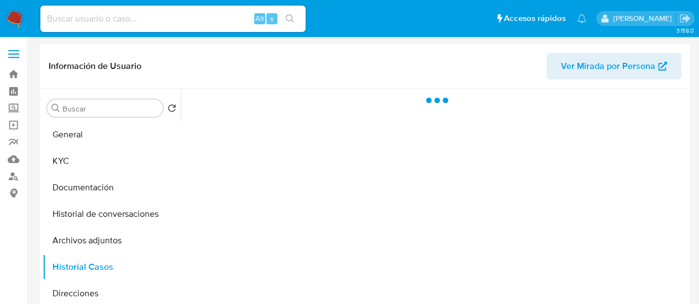
select select "10"
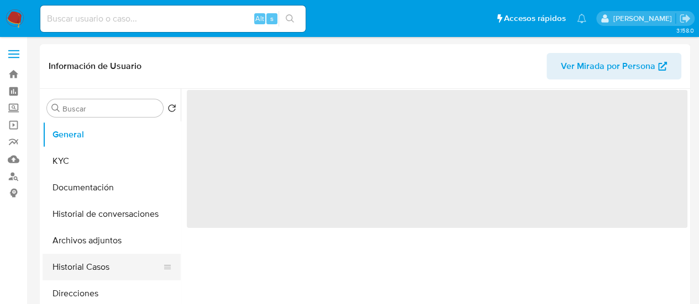
click at [84, 261] on button "Historial Casos" at bounding box center [107, 267] width 129 height 27
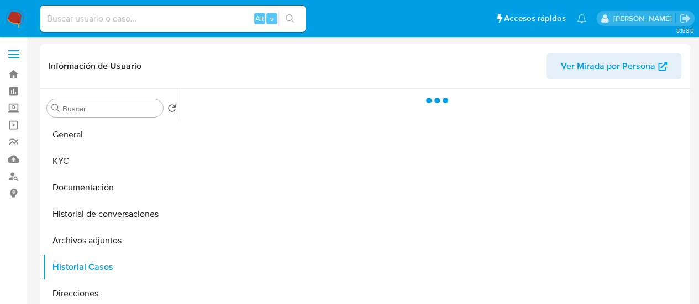
select select "10"
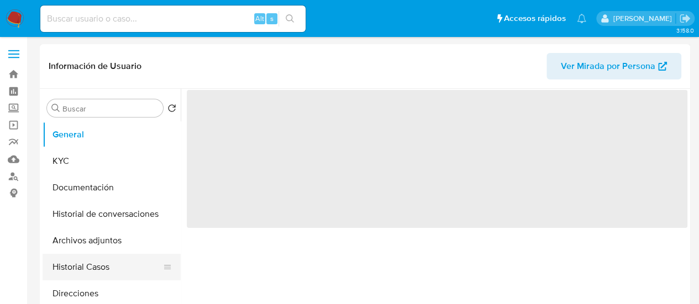
click at [103, 264] on button "Historial Casos" at bounding box center [107, 267] width 129 height 27
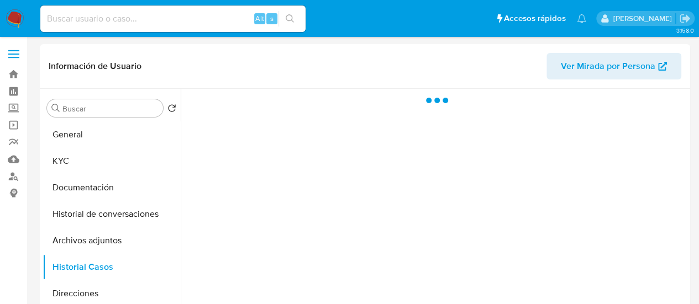
select select "10"
